Goal: Task Accomplishment & Management: Use online tool/utility

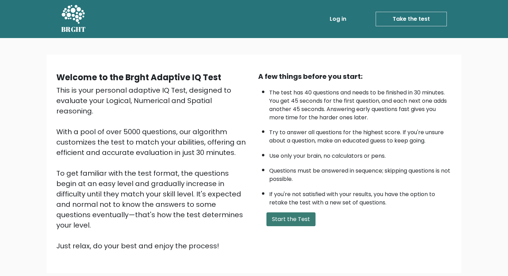
click at [294, 221] on button "Start the Test" at bounding box center [290, 219] width 49 height 14
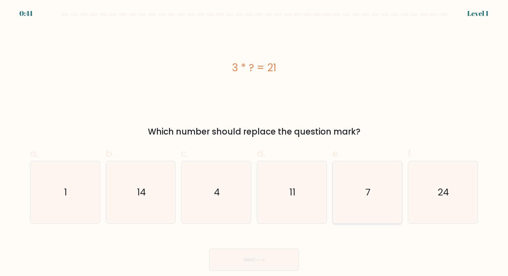
click at [349, 177] on icon "7" at bounding box center [367, 192] width 62 height 62
click at [254, 142] on input "e. 7" at bounding box center [254, 140] width 0 height 4
radio input "true"
click at [229, 255] on button "Next" at bounding box center [254, 260] width 90 height 22
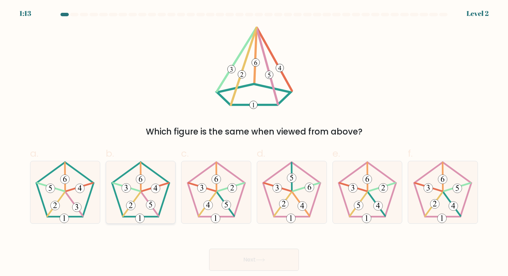
click at [150, 207] on icon at bounding box center [150, 205] width 3 height 6
click at [254, 142] on input "b." at bounding box center [254, 140] width 0 height 4
radio input "true"
click at [260, 259] on icon at bounding box center [260, 260] width 9 height 4
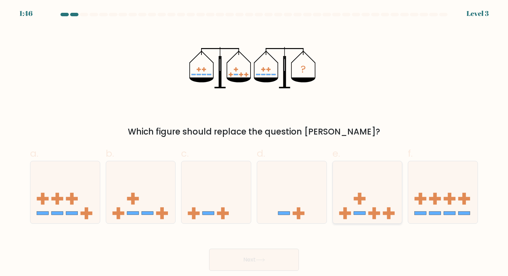
click at [362, 185] on icon at bounding box center [367, 191] width 69 height 57
click at [254, 142] on input "e." at bounding box center [254, 140] width 0 height 4
radio input "true"
click at [258, 260] on icon at bounding box center [260, 260] width 9 height 4
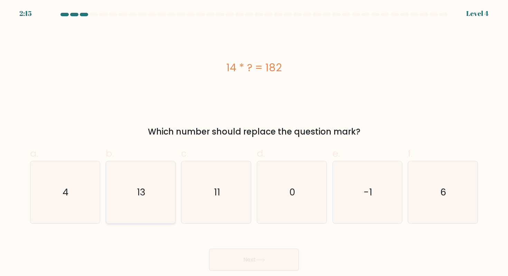
click at [147, 198] on icon "13" at bounding box center [141, 192] width 62 height 62
click at [254, 142] on input "b. 13" at bounding box center [254, 140] width 0 height 4
radio input "true"
click at [239, 257] on button "Next" at bounding box center [254, 260] width 90 height 22
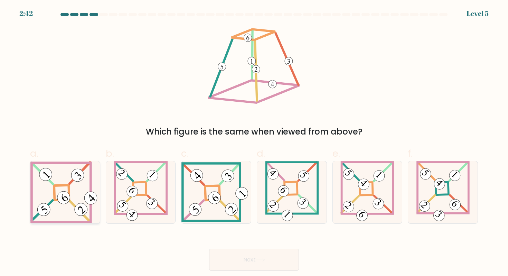
click at [73, 199] on icon at bounding box center [64, 192] width 69 height 62
click at [254, 142] on input "a." at bounding box center [254, 140] width 0 height 4
radio input "true"
click at [263, 261] on icon at bounding box center [260, 260] width 9 height 4
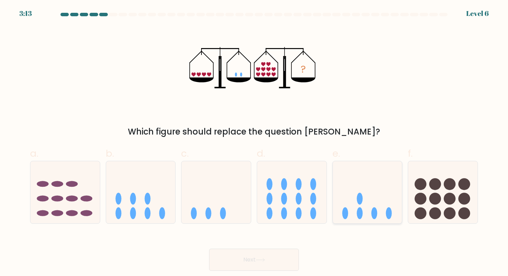
click at [338, 192] on icon at bounding box center [367, 191] width 69 height 57
click at [254, 142] on input "e." at bounding box center [254, 140] width 0 height 4
radio input "true"
click at [256, 261] on button "Next" at bounding box center [254, 260] width 90 height 22
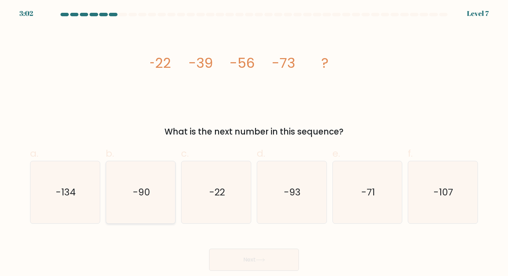
click at [127, 200] on icon "-90" at bounding box center [141, 192] width 62 height 62
click at [254, 142] on input "b. -90" at bounding box center [254, 140] width 0 height 4
radio input "true"
click at [261, 266] on button "Next" at bounding box center [254, 260] width 90 height 22
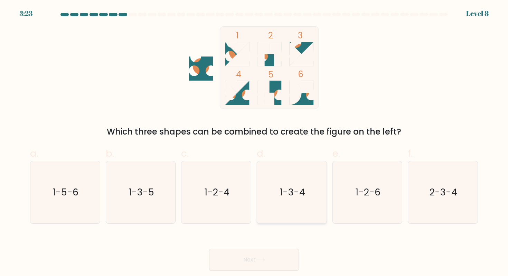
click at [289, 205] on icon "1-3-4" at bounding box center [292, 192] width 62 height 62
click at [254, 142] on input "d. 1-3-4" at bounding box center [254, 140] width 0 height 4
radio input "true"
click at [258, 273] on body "3:23 Level 8" at bounding box center [254, 138] width 508 height 276
click at [255, 265] on button "Next" at bounding box center [254, 260] width 90 height 22
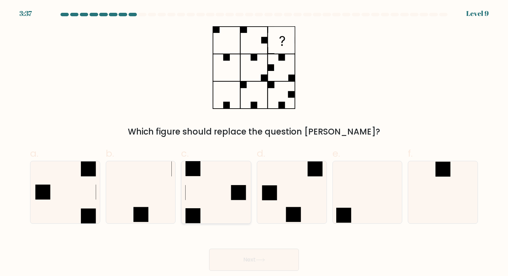
click at [215, 206] on icon at bounding box center [216, 192] width 62 height 62
click at [254, 142] on input "c." at bounding box center [254, 140] width 0 height 4
radio input "true"
click at [293, 262] on button "Next" at bounding box center [254, 260] width 90 height 22
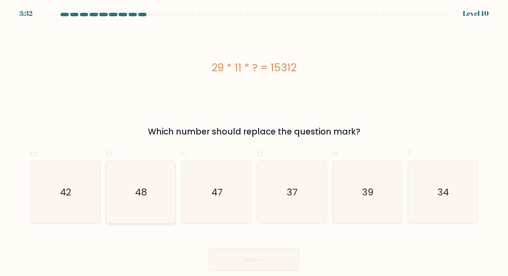
click at [155, 184] on icon "48" at bounding box center [141, 192] width 62 height 62
click at [254, 142] on input "b. 48" at bounding box center [254, 140] width 0 height 4
radio input "true"
click at [234, 255] on button "Next" at bounding box center [254, 260] width 90 height 22
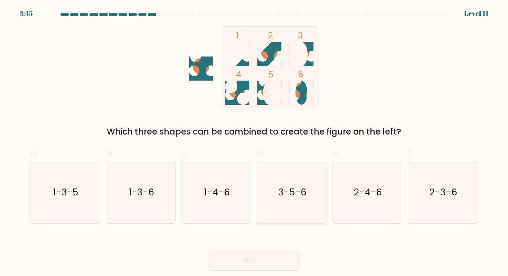
click at [286, 190] on text "3-5-6" at bounding box center [292, 192] width 28 height 13
click at [254, 142] on input "d. 3-5-6" at bounding box center [254, 140] width 0 height 4
radio input "true"
click at [256, 257] on button "Next" at bounding box center [254, 260] width 90 height 22
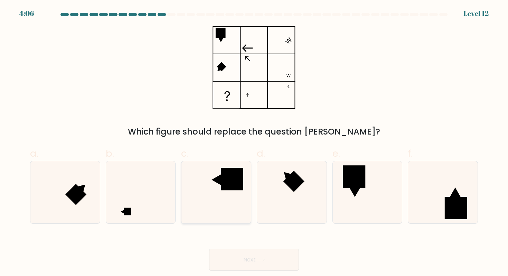
click at [222, 185] on rect at bounding box center [232, 179] width 22 height 22
click at [254, 142] on input "c." at bounding box center [254, 140] width 0 height 4
radio input "true"
click at [244, 266] on button "Next" at bounding box center [254, 260] width 90 height 22
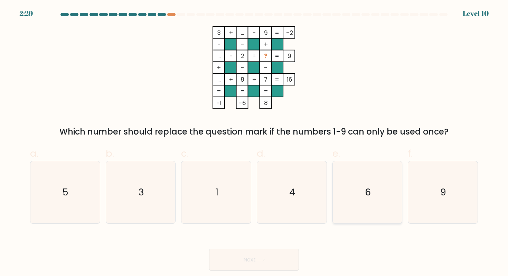
click at [366, 217] on icon "6" at bounding box center [367, 192] width 62 height 62
click at [254, 142] on input "e. 6" at bounding box center [254, 140] width 0 height 4
radio input "true"
click at [231, 262] on button "Next" at bounding box center [254, 260] width 90 height 22
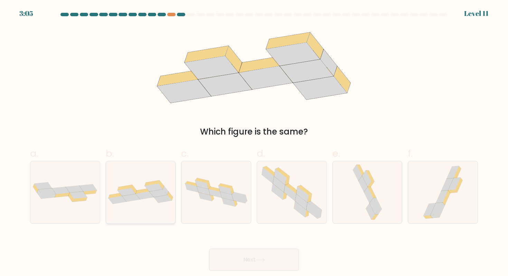
click at [144, 204] on div at bounding box center [141, 192] width 70 height 63
click at [254, 142] on input "b." at bounding box center [254, 140] width 0 height 4
radio input "true"
click at [227, 263] on button "Next" at bounding box center [254, 260] width 90 height 22
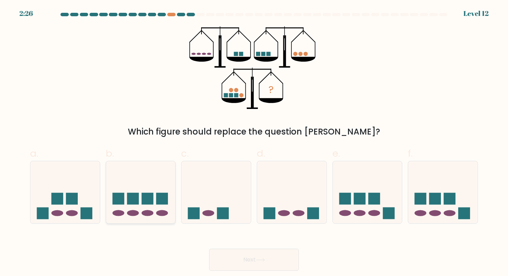
click at [137, 203] on rect at bounding box center [133, 199] width 12 height 12
click at [254, 142] on input "b." at bounding box center [254, 140] width 0 height 4
radio input "true"
click at [221, 255] on button "Next" at bounding box center [254, 260] width 90 height 22
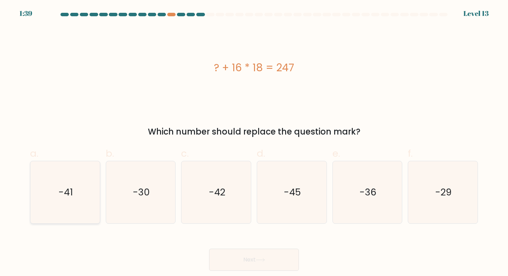
click at [69, 195] on text "-41" at bounding box center [65, 192] width 15 height 13
click at [254, 142] on input "a. -41" at bounding box center [254, 140] width 0 height 4
radio input "true"
click at [241, 257] on button "Next" at bounding box center [254, 260] width 90 height 22
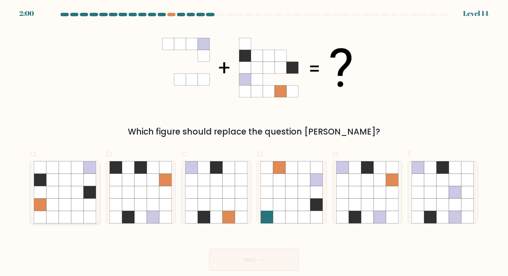
click at [83, 183] on icon at bounding box center [77, 180] width 12 height 12
click at [254, 142] on input "a." at bounding box center [254, 140] width 0 height 4
radio input "true"
click at [383, 210] on icon at bounding box center [380, 204] width 12 height 12
click at [254, 142] on input "e." at bounding box center [254, 140] width 0 height 4
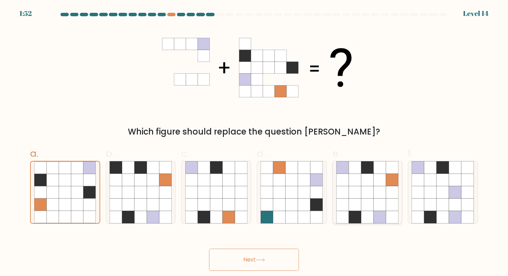
radio input "true"
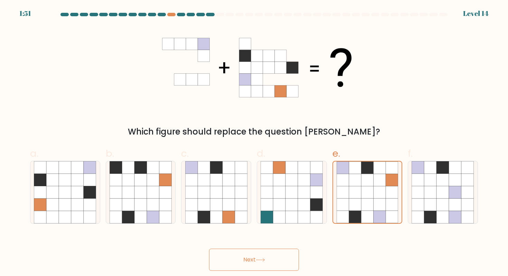
click at [256, 262] on button "Next" at bounding box center [254, 260] width 90 height 22
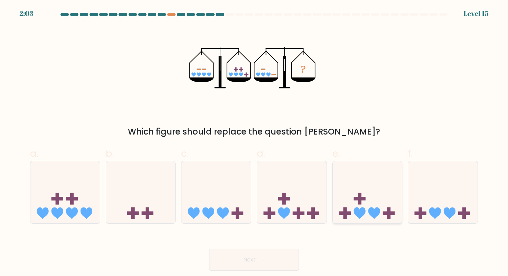
click at [394, 191] on icon at bounding box center [367, 191] width 69 height 57
click at [254, 142] on input "e." at bounding box center [254, 140] width 0 height 4
radio input "true"
click at [267, 257] on button "Next" at bounding box center [254, 260] width 90 height 22
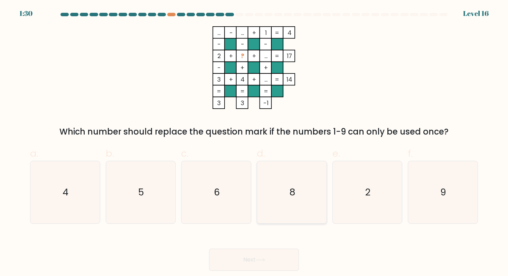
click at [291, 205] on icon "8" at bounding box center [292, 192] width 62 height 62
click at [254, 142] on input "d. 8" at bounding box center [254, 140] width 0 height 4
radio input "true"
click at [260, 263] on button "Next" at bounding box center [254, 260] width 90 height 22
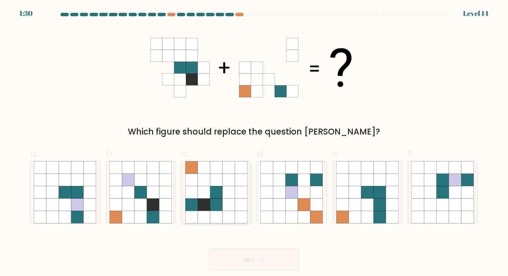
click at [203, 193] on icon at bounding box center [204, 192] width 12 height 12
click at [254, 142] on input "c." at bounding box center [254, 140] width 0 height 4
radio input "true"
click at [230, 262] on button "Next" at bounding box center [254, 260] width 90 height 22
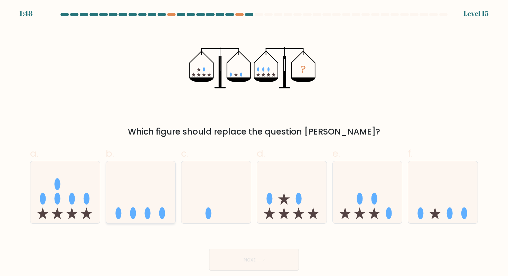
click at [121, 210] on ellipse at bounding box center [118, 213] width 6 height 12
click at [254, 142] on input "b." at bounding box center [254, 140] width 0 height 4
radio input "true"
click at [229, 256] on button "Next" at bounding box center [254, 260] width 90 height 22
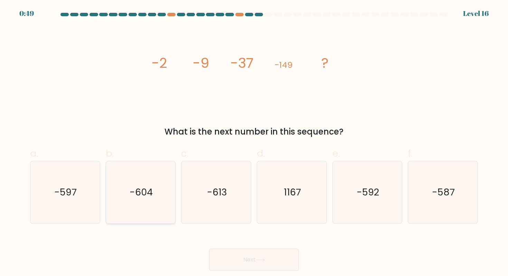
click at [112, 208] on icon "-604" at bounding box center [141, 192] width 62 height 62
click at [254, 142] on input "b. -604" at bounding box center [254, 140] width 0 height 4
radio input "true"
click at [78, 212] on icon "-597" at bounding box center [65, 192] width 62 height 62
click at [254, 142] on input "a. -597" at bounding box center [254, 140] width 0 height 4
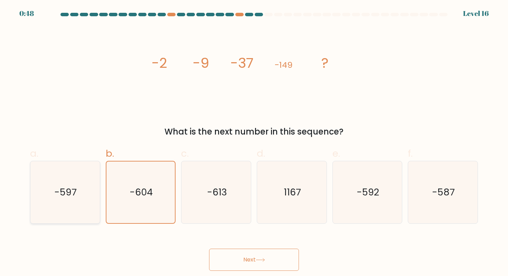
radio input "true"
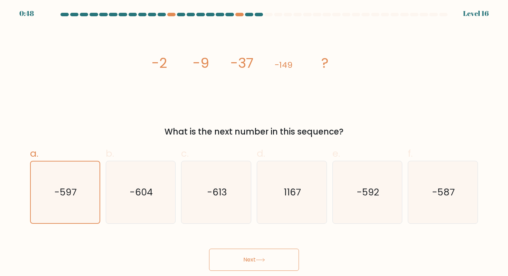
click at [258, 266] on button "Next" at bounding box center [254, 260] width 90 height 22
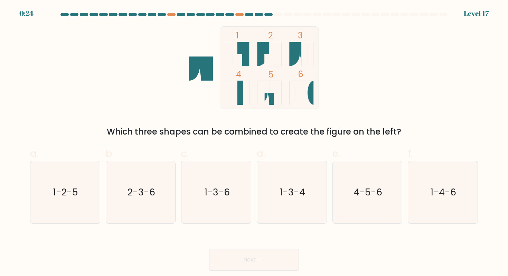
click at [353, 159] on label "e. 4-5-6" at bounding box center [368, 184] width 70 height 77
click at [254, 142] on input "e. 4-5-6" at bounding box center [254, 140] width 0 height 4
radio input "true"
click at [243, 258] on button "Next" at bounding box center [254, 260] width 90 height 22
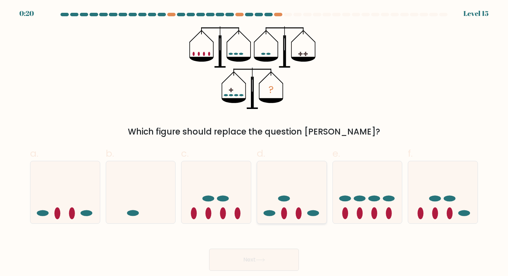
click at [272, 192] on icon at bounding box center [291, 191] width 69 height 57
click at [254, 142] on input "d." at bounding box center [254, 140] width 0 height 4
radio input "true"
click at [243, 275] on body "0:19 Level 15" at bounding box center [254, 138] width 508 height 276
click at [237, 257] on button "Next" at bounding box center [254, 260] width 90 height 22
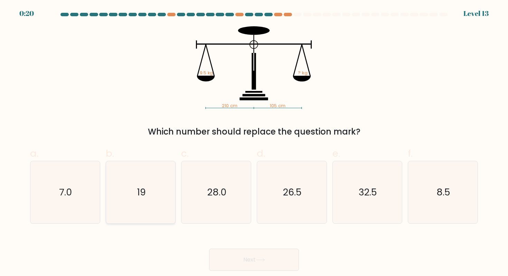
click at [143, 209] on icon "19" at bounding box center [141, 192] width 62 height 62
click at [254, 142] on input "b. 19" at bounding box center [254, 140] width 0 height 4
radio input "true"
click at [253, 275] on body "0:19 Level 13" at bounding box center [254, 138] width 508 height 276
click at [246, 263] on button "Next" at bounding box center [254, 260] width 90 height 22
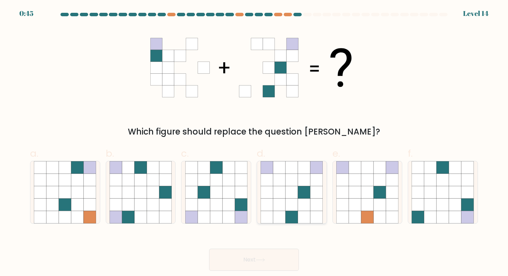
click at [292, 167] on icon at bounding box center [292, 167] width 12 height 12
click at [254, 142] on input "d." at bounding box center [254, 140] width 0 height 4
radio input "true"
click at [252, 255] on button "Next" at bounding box center [254, 260] width 90 height 22
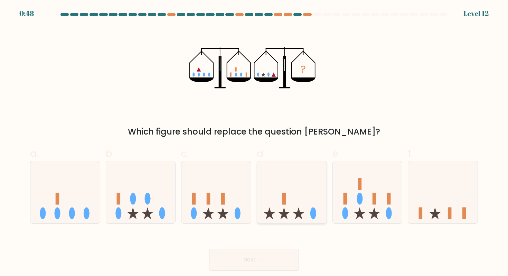
click at [292, 207] on icon at bounding box center [291, 191] width 69 height 57
click at [254, 142] on input "d." at bounding box center [254, 140] width 0 height 4
radio input "true"
click at [252, 268] on button "Next" at bounding box center [254, 260] width 90 height 22
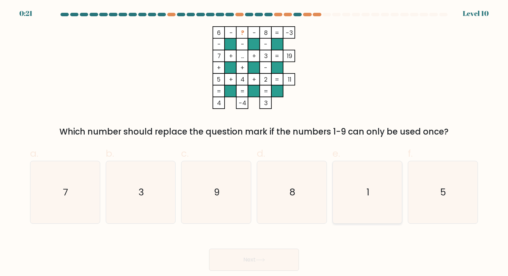
click at [380, 189] on icon "1" at bounding box center [367, 192] width 62 height 62
click at [254, 142] on input "e. 1" at bounding box center [254, 140] width 0 height 4
radio input "true"
click at [262, 260] on icon at bounding box center [260, 260] width 9 height 4
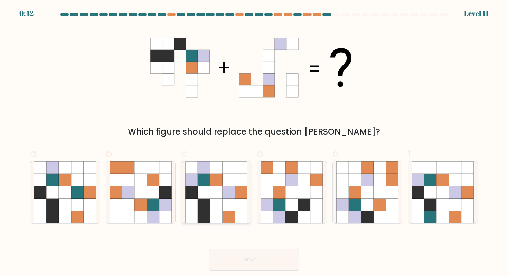
click at [223, 195] on icon at bounding box center [229, 192] width 12 height 12
click at [254, 142] on input "c." at bounding box center [254, 140] width 0 height 4
radio input "true"
click at [246, 262] on button "Next" at bounding box center [254, 260] width 90 height 22
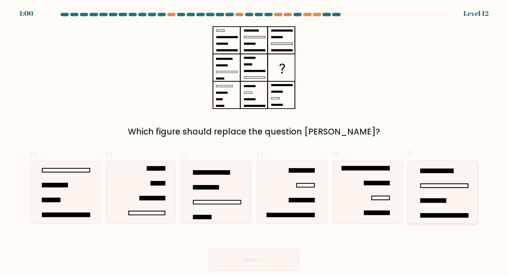
click at [419, 206] on icon at bounding box center [443, 192] width 62 height 62
click at [254, 142] on input "f." at bounding box center [254, 140] width 0 height 4
radio input "true"
click at [79, 196] on icon at bounding box center [65, 192] width 62 height 62
click at [254, 142] on input "a." at bounding box center [254, 140] width 0 height 4
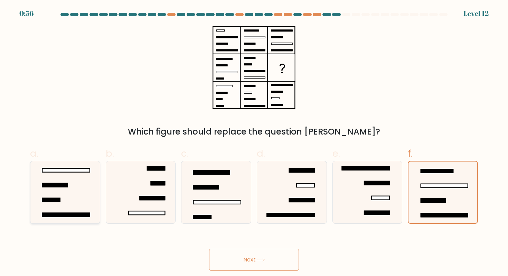
radio input "true"
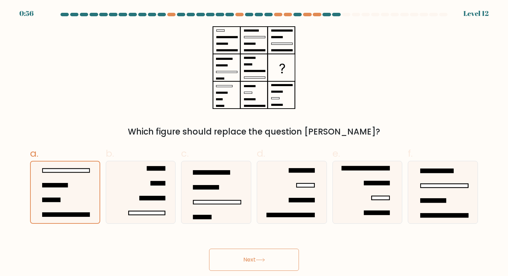
click at [224, 256] on button "Next" at bounding box center [254, 260] width 90 height 22
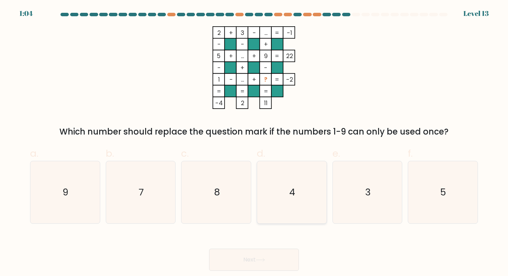
click at [291, 191] on text "4" at bounding box center [293, 192] width 6 height 13
click at [254, 142] on input "d. 4" at bounding box center [254, 140] width 0 height 4
radio input "true"
click at [259, 256] on button "Next" at bounding box center [254, 260] width 90 height 22
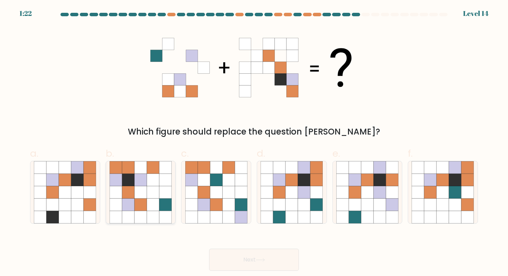
click at [156, 199] on icon at bounding box center [153, 204] width 12 height 12
click at [254, 142] on input "b." at bounding box center [254, 140] width 0 height 4
radio input "true"
click at [242, 263] on button "Next" at bounding box center [254, 260] width 90 height 22
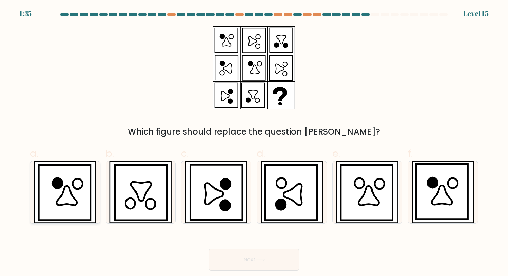
click at [65, 198] on icon at bounding box center [67, 195] width 20 height 19
click at [254, 142] on input "a." at bounding box center [254, 140] width 0 height 4
radio input "true"
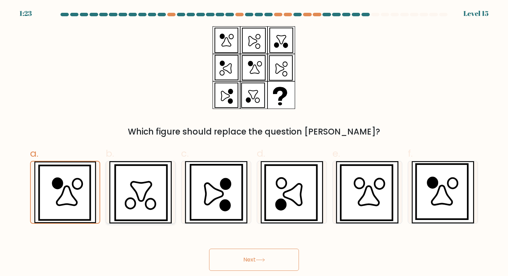
click at [141, 199] on icon at bounding box center [141, 190] width 20 height 19
click at [254, 142] on input "b." at bounding box center [254, 140] width 0 height 4
radio input "true"
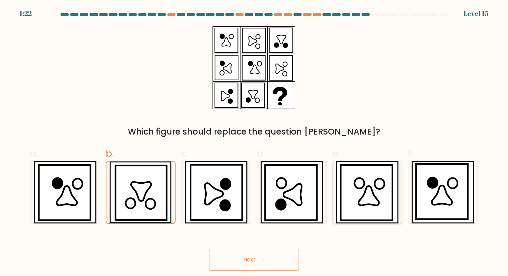
click at [389, 189] on icon at bounding box center [367, 192] width 52 height 55
click at [254, 142] on input "e." at bounding box center [254, 140] width 0 height 4
radio input "true"
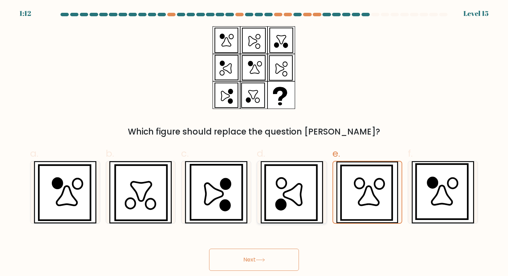
click at [274, 194] on icon at bounding box center [291, 192] width 52 height 55
click at [254, 142] on input "d." at bounding box center [254, 140] width 0 height 4
radio input "true"
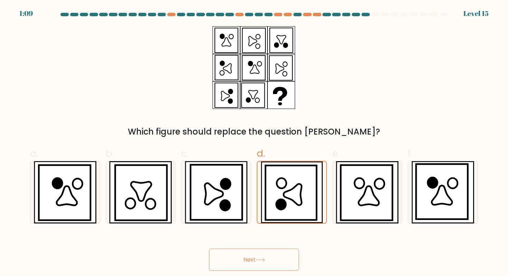
click at [242, 266] on button "Next" at bounding box center [254, 260] width 90 height 22
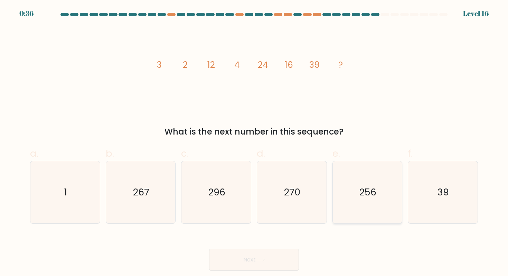
click at [372, 203] on icon "256" at bounding box center [367, 192] width 62 height 62
click at [254, 142] on input "e. 256" at bounding box center [254, 140] width 0 height 4
radio input "true"
click at [258, 254] on button "Next" at bounding box center [254, 260] width 90 height 22
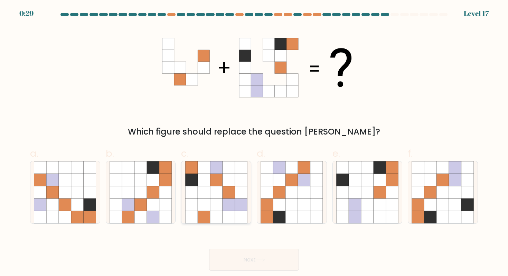
click at [224, 190] on icon at bounding box center [229, 192] width 12 height 12
click at [254, 142] on input "c." at bounding box center [254, 140] width 0 height 4
radio input "true"
click at [441, 198] on icon at bounding box center [443, 192] width 12 height 12
click at [254, 142] on input "f." at bounding box center [254, 140] width 0 height 4
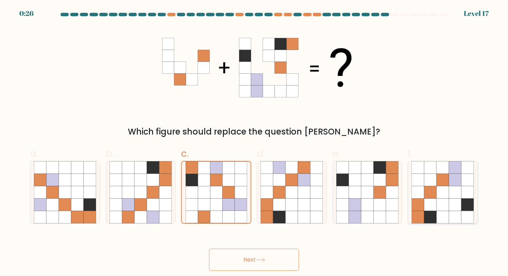
radio input "true"
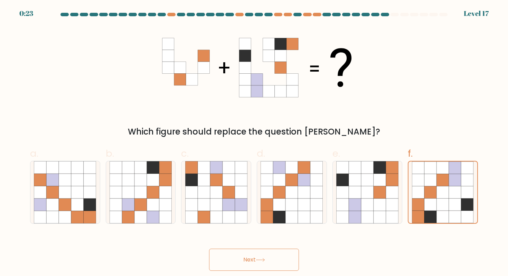
click at [276, 262] on button "Next" at bounding box center [254, 260] width 90 height 22
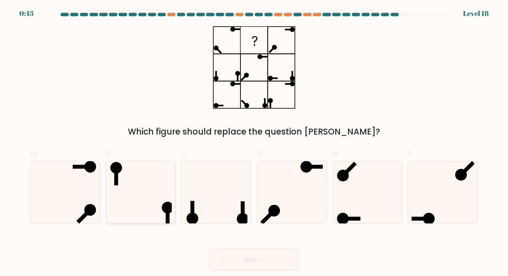
click at [147, 202] on icon at bounding box center [141, 192] width 62 height 62
click at [254, 142] on input "b." at bounding box center [254, 140] width 0 height 4
radio input "true"
click at [245, 260] on button "Next" at bounding box center [254, 260] width 90 height 22
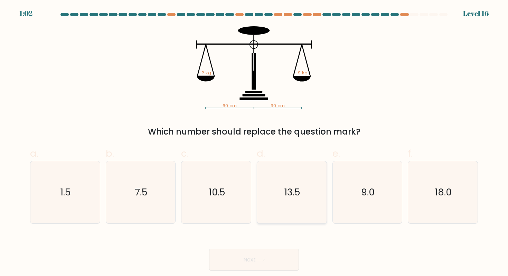
click at [306, 189] on icon "13.5" at bounding box center [292, 192] width 62 height 62
click at [254, 142] on input "d. 13.5" at bounding box center [254, 140] width 0 height 4
radio input "true"
click at [241, 259] on button "Next" at bounding box center [254, 260] width 90 height 22
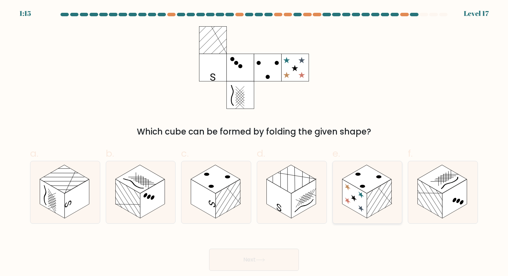
click at [385, 207] on rect at bounding box center [379, 198] width 25 height 39
click at [254, 142] on input "e." at bounding box center [254, 140] width 0 height 4
radio input "true"
click at [241, 259] on button "Next" at bounding box center [254, 260] width 90 height 22
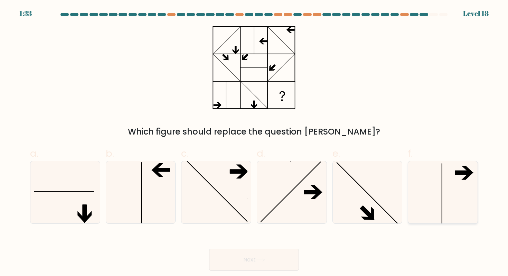
click at [434, 194] on icon at bounding box center [443, 192] width 62 height 62
click at [254, 142] on input "f." at bounding box center [254, 140] width 0 height 4
radio input "true"
click at [120, 195] on icon at bounding box center [141, 192] width 62 height 62
click at [254, 142] on input "b." at bounding box center [254, 140] width 0 height 4
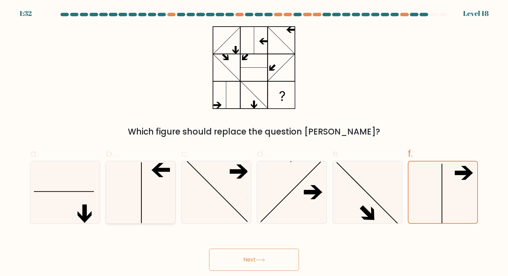
radio input "true"
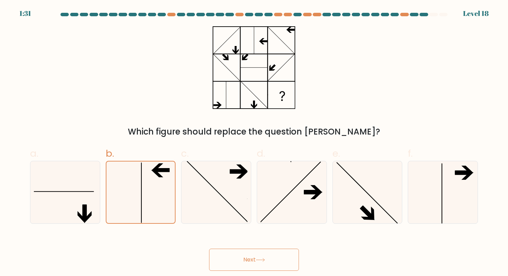
click at [256, 262] on button "Next" at bounding box center [254, 260] width 90 height 22
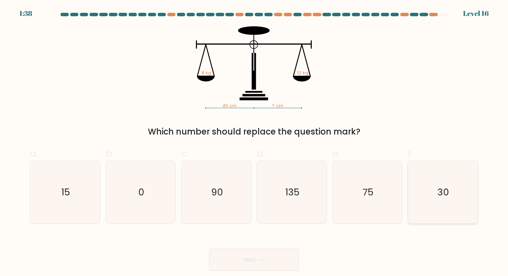
click at [458, 194] on icon "30" at bounding box center [443, 192] width 62 height 62
click at [254, 142] on input "f. 30" at bounding box center [254, 140] width 0 height 4
radio input "true"
click at [241, 259] on button "Next" at bounding box center [254, 260] width 90 height 22
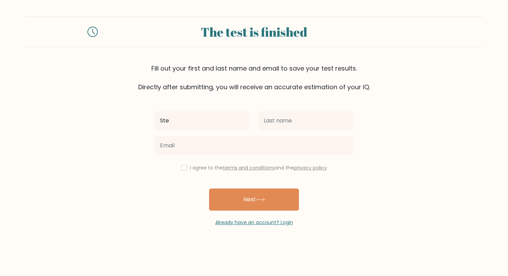
type input "Stephanie Christelle"
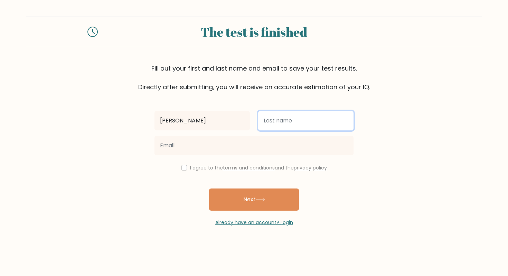
click at [293, 116] on input "text" at bounding box center [305, 120] width 95 height 19
type input "Casumpang"
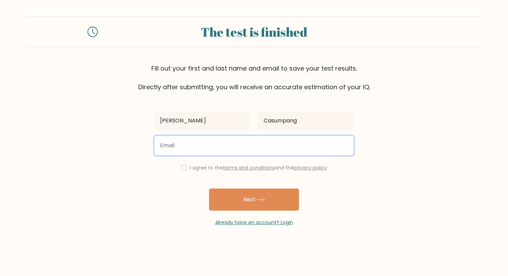
click at [199, 140] on input "email" at bounding box center [254, 145] width 199 height 19
type input "stephanienebab@gmail.com"
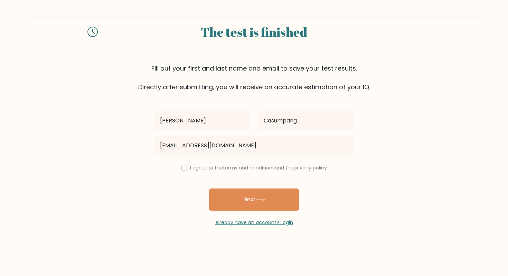
click at [181, 172] on div "Stephanie Christelle Casumpang stephanienebab@gmail.com I agree to the terms an…" at bounding box center [253, 159] width 207 height 134
click at [181, 168] on input "checkbox" at bounding box center [184, 168] width 6 height 6
checkbox input "true"
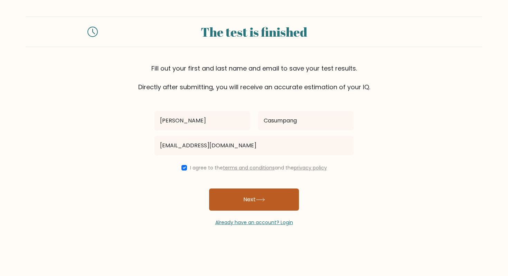
click at [236, 198] on button "Next" at bounding box center [254, 199] width 90 height 22
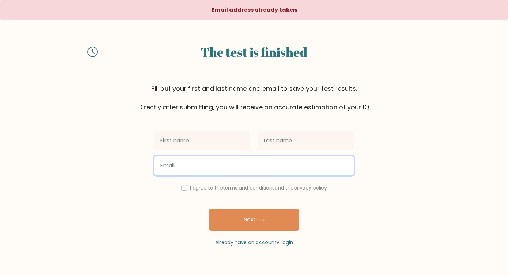
click at [164, 163] on input "email" at bounding box center [254, 165] width 199 height 19
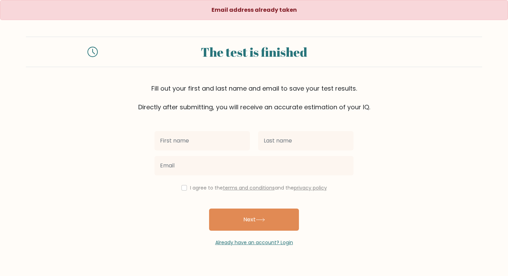
click at [153, 194] on div "I agree to the terms and conditions and the privacy policy Next Already have an…" at bounding box center [253, 179] width 207 height 134
click at [184, 184] on div "I agree to the terms and conditions and the privacy policy" at bounding box center [253, 188] width 207 height 8
click at [184, 191] on div "I agree to the terms and conditions and the privacy policy" at bounding box center [253, 188] width 207 height 8
click at [183, 190] on input "checkbox" at bounding box center [184, 188] width 6 height 6
checkbox input "true"
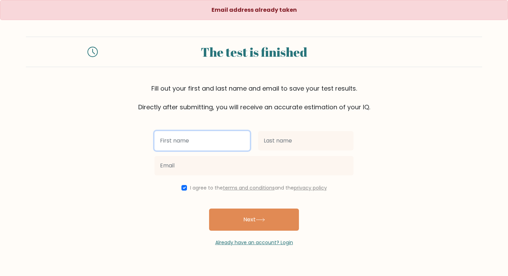
click at [174, 141] on input "text" at bounding box center [202, 140] width 95 height 19
type input "[PERSON_NAME]"
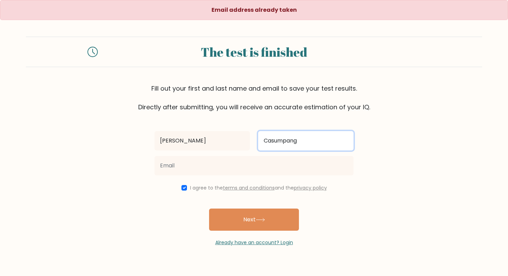
type input "Casumpang"
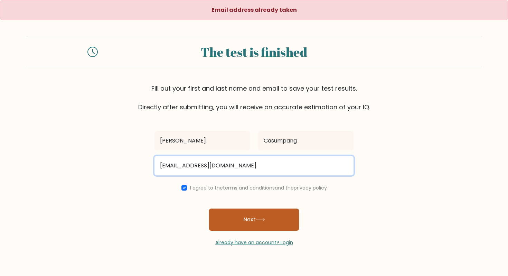
type input "stephaniewca1@gmail.com"
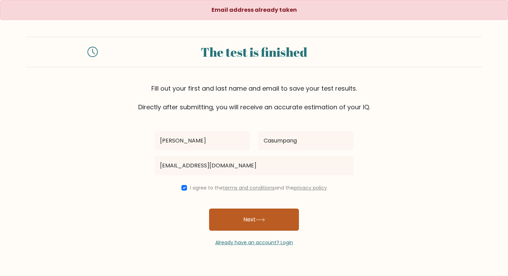
click at [232, 213] on button "Next" at bounding box center [254, 219] width 90 height 22
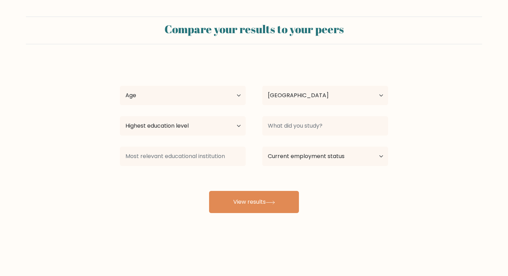
select select "PH"
click at [207, 95] on select "Age Under [DEMOGRAPHIC_DATA] [DEMOGRAPHIC_DATA] [DEMOGRAPHIC_DATA] [DEMOGRAPHIC…" at bounding box center [183, 95] width 126 height 19
select select "25_34"
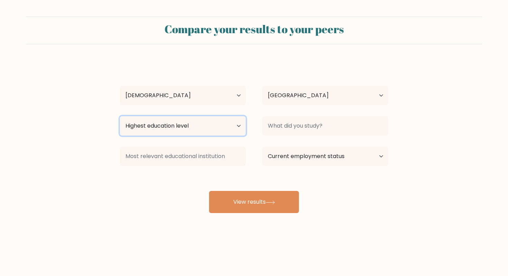
click at [187, 126] on select "Highest education level No schooling Primary Lower Secondary Upper Secondary Oc…" at bounding box center [183, 125] width 126 height 19
select select "bachelors_degree"
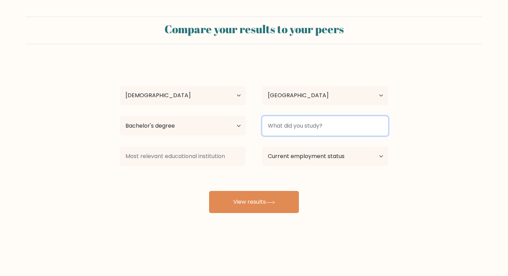
click at [290, 128] on input at bounding box center [325, 125] width 126 height 19
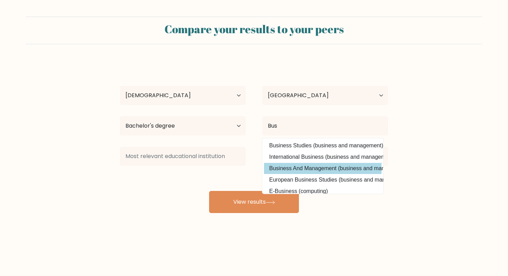
click at [313, 168] on option "Business And Management (business and management)" at bounding box center [323, 168] width 118 height 11
type input "Business And Management"
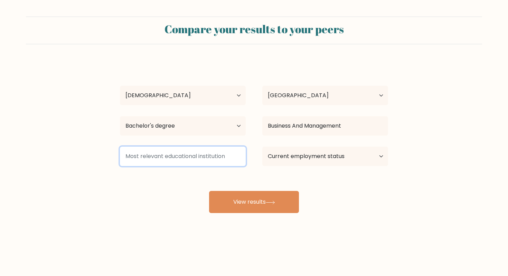
click at [199, 163] on input at bounding box center [183, 156] width 126 height 19
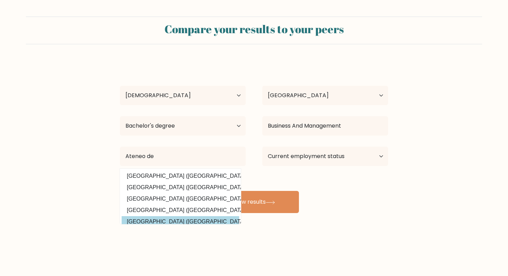
click at [188, 222] on option "Ateneo de Zamboanga University (Philippines)" at bounding box center [181, 221] width 118 height 11
type input "[GEOGRAPHIC_DATA]"
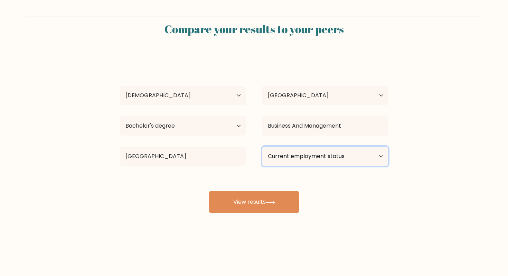
click at [297, 159] on select "Current employment status Employed Student Retired Other / prefer not to answer" at bounding box center [325, 156] width 126 height 19
select select "other"
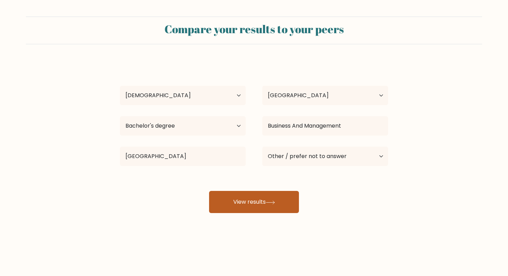
click at [234, 203] on button "View results" at bounding box center [254, 202] width 90 height 22
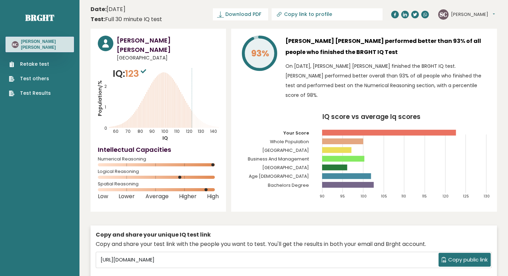
click at [460, 264] on button "Copy public link" at bounding box center [465, 260] width 52 height 14
click at [451, 261] on span "Copy public link" at bounding box center [467, 260] width 39 height 8
click at [446, 257] on button "Copy public link" at bounding box center [465, 260] width 52 height 14
